Goal: Task Accomplishment & Management: Complete application form

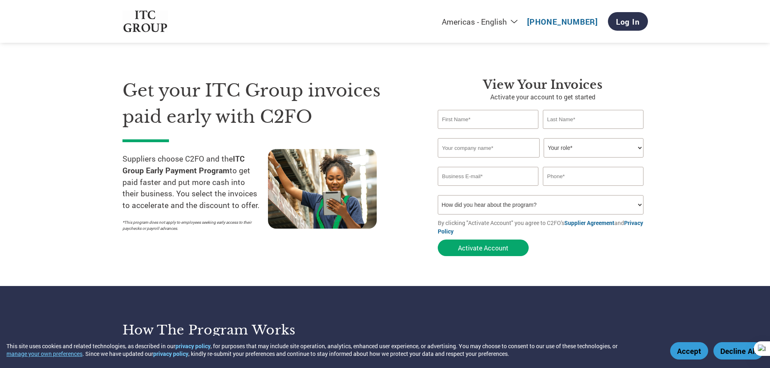
type input "SAYAN"
type input "GUPTA"
type input "sayangupta18@gmail.com"
type input "07003904728"
click at [477, 143] on input "text" at bounding box center [489, 147] width 102 height 19
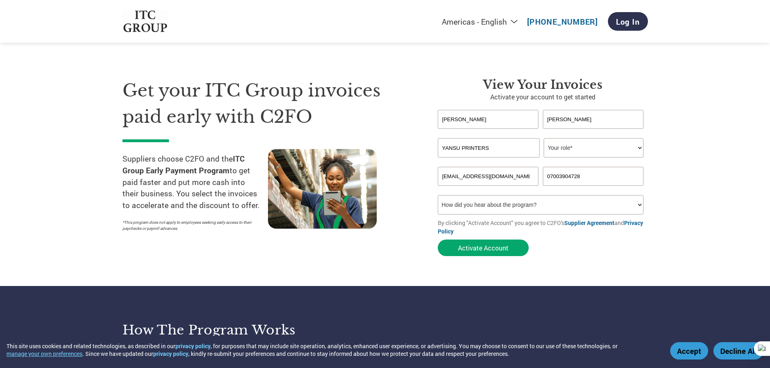
type input "YANSU PRINTERS"
click at [559, 153] on select "Your role* CFO Controller Credit Manager Finance Director Treasurer CEO Preside…" at bounding box center [594, 147] width 100 height 19
select select "OWNER_FOUNDER"
click at [544, 138] on select "Your role* CFO Controller Credit Manager Finance Director Treasurer CEO Preside…" at bounding box center [594, 147] width 100 height 19
click at [550, 180] on input "07003904728" at bounding box center [593, 176] width 101 height 19
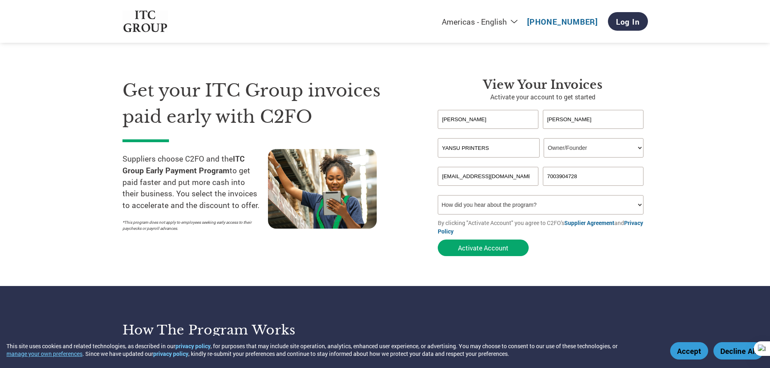
type input "7003904728"
click at [552, 203] on select "How did you hear about the program? Received a letter Email Social Media Online…" at bounding box center [541, 204] width 206 height 19
select select "Email"
click at [438, 195] on select "How did you hear about the program? Received a letter Email Social Media Online…" at bounding box center [541, 204] width 206 height 19
click at [491, 247] on button "Activate Account" at bounding box center [483, 248] width 91 height 17
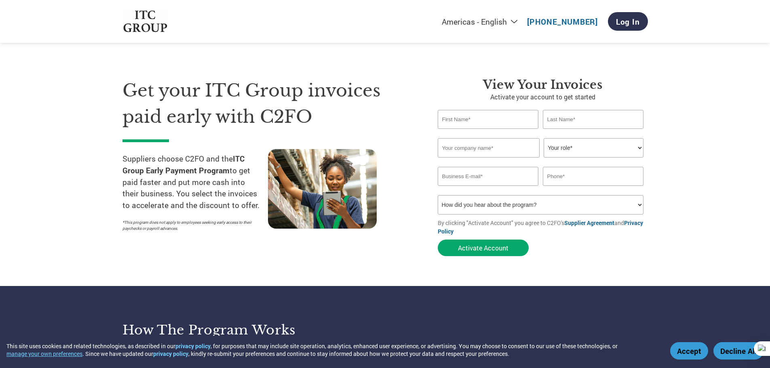
click at [478, 122] on input "text" at bounding box center [488, 119] width 101 height 19
type input "SAYAN"
type input "GUPTA"
type input "sayangupta18@gmail.com"
type input "07003904728"
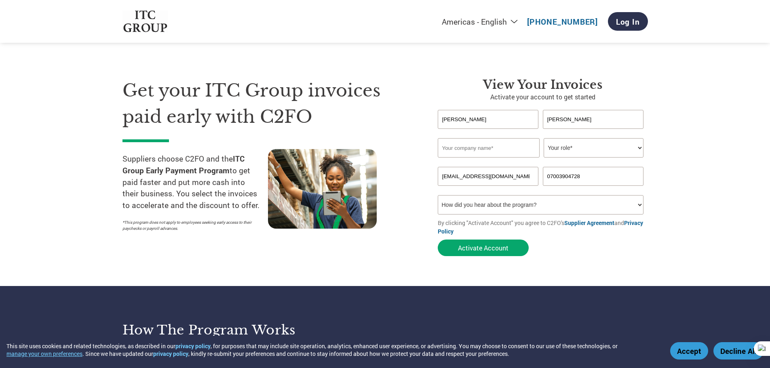
click at [581, 147] on select "Your role* CFO Controller Credit Manager Finance Director Treasurer CEO Preside…" at bounding box center [594, 147] width 100 height 19
select select "OWNER_FOUNDER"
click at [544, 138] on select "Your role* CFO Controller Credit Manager Finance Director Treasurer CEO Preside…" at bounding box center [594, 147] width 100 height 19
click at [481, 152] on input "text" at bounding box center [489, 147] width 102 height 19
type input "YANSU PRINTERS"
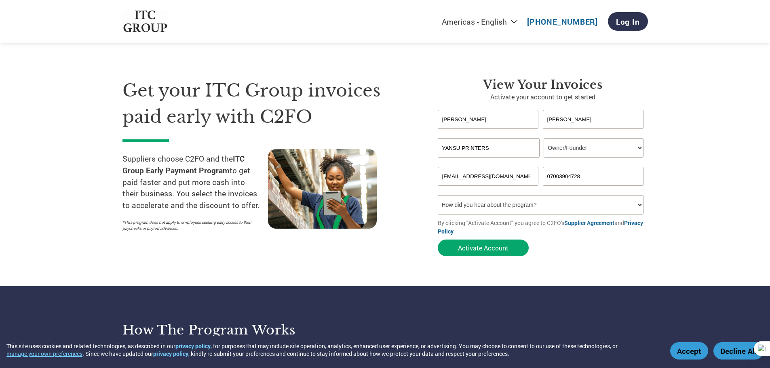
drag, startPoint x: 501, startPoint y: 178, endPoint x: 508, endPoint y: 176, distance: 7.5
click at [501, 178] on input "sayangupta18@gmail.com" at bounding box center [488, 176] width 101 height 19
click at [509, 176] on input "sayangupta18@gmail.com" at bounding box center [488, 176] width 101 height 19
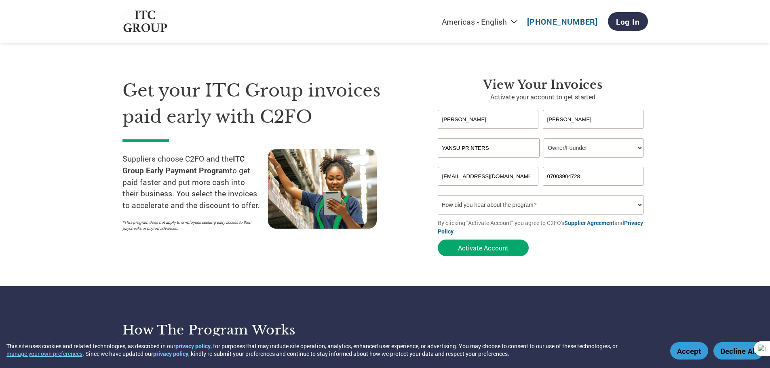
paste input "yansuprinters"
type input "yansuprinters@gmail.com"
click at [506, 207] on select "How did you hear about the program? Received a letter Email Social Media Online…" at bounding box center [541, 204] width 206 height 19
select select "Email"
click at [438, 195] on select "How did you hear about the program? Received a letter Email Social Media Online…" at bounding box center [541, 204] width 206 height 19
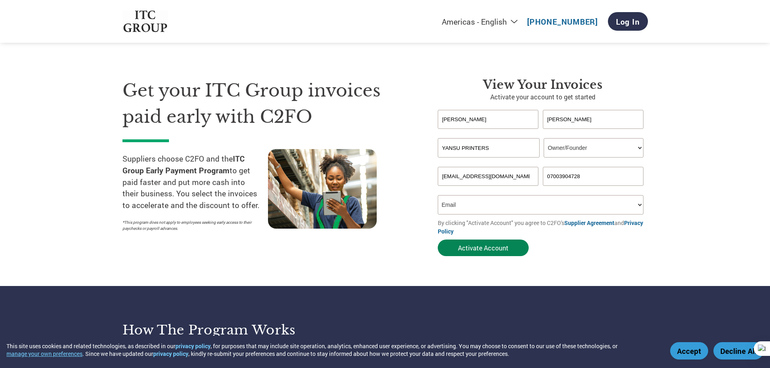
click at [476, 243] on button "Activate Account" at bounding box center [483, 248] width 91 height 17
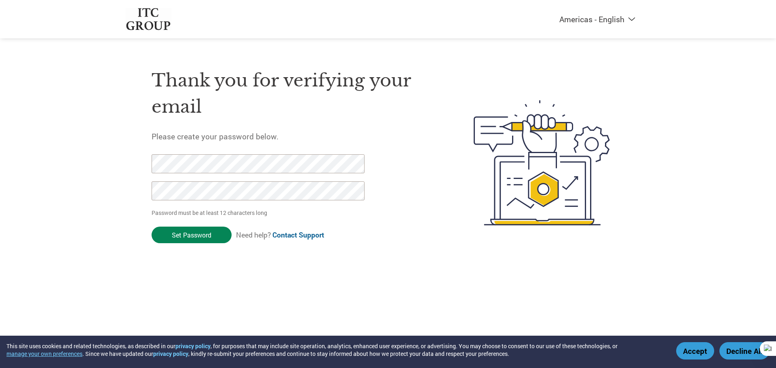
click at [202, 238] on input "Set Password" at bounding box center [192, 235] width 80 height 17
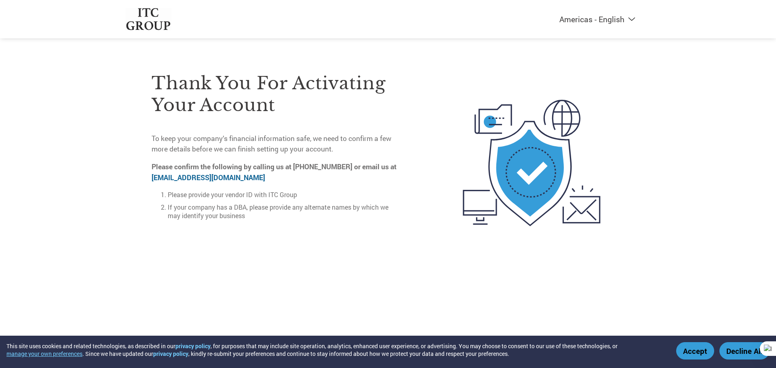
click at [696, 353] on button "Accept" at bounding box center [695, 350] width 38 height 17
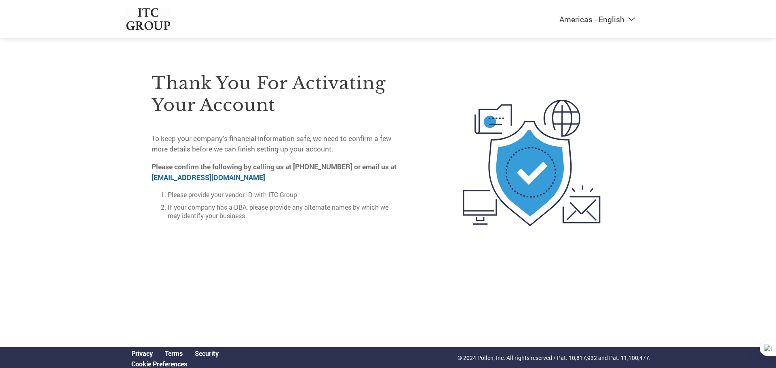
click at [194, 175] on link "[EMAIL_ADDRESS][DOMAIN_NAME]" at bounding box center [209, 177] width 114 height 9
click at [215, 176] on link "[EMAIL_ADDRESS][DOMAIN_NAME]" at bounding box center [209, 177] width 114 height 9
drag, startPoint x: 235, startPoint y: 176, endPoint x: 152, endPoint y: 180, distance: 83.4
click at [152, 180] on p "Please confirm the following by calling us at [PHONE_NUMBER] or email us at [EM…" at bounding box center [277, 172] width 251 height 21
copy link "[EMAIL_ADDRESS][DOMAIN_NAME]"
